Goal: Register for event/course

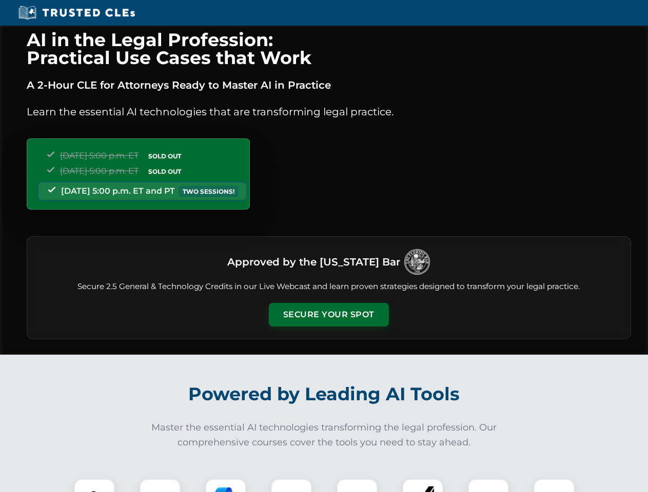
click at [328, 315] on button "Secure Your Spot" at bounding box center [329, 315] width 120 height 24
click at [94, 486] on img at bounding box center [94, 500] width 30 height 30
